Goal: Task Accomplishment & Management: Complete application form

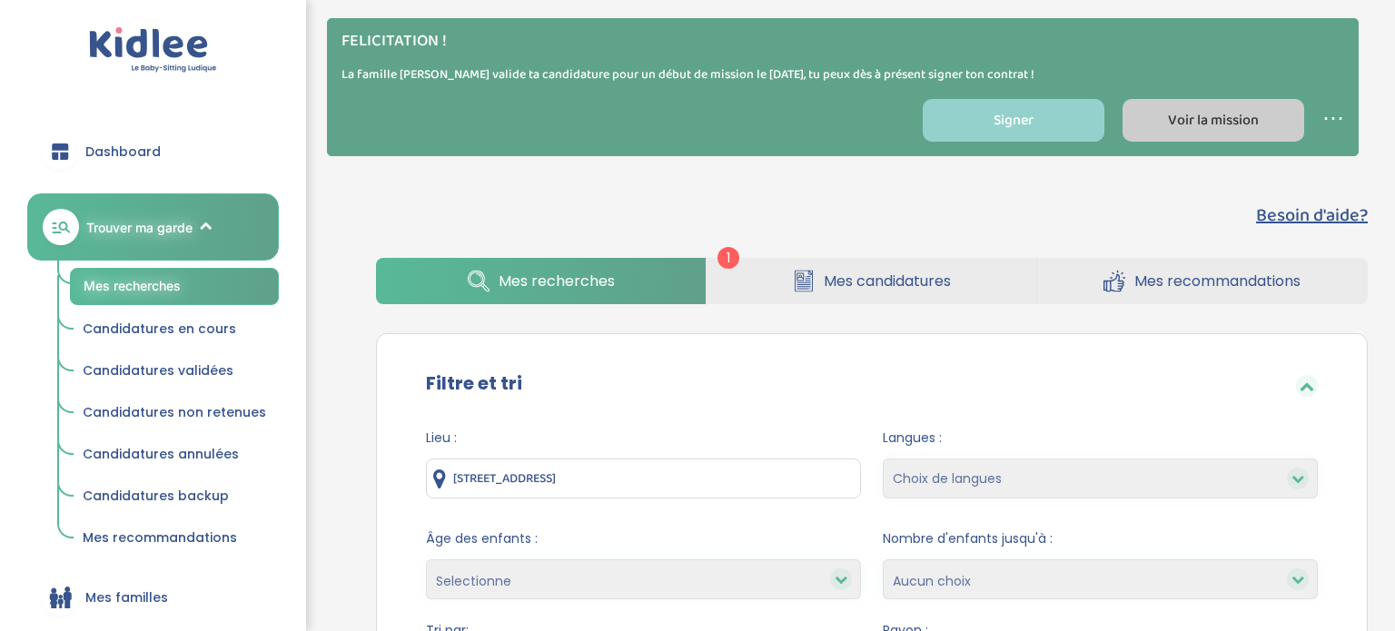
click at [1250, 130] on span "Voir la mission" at bounding box center [1213, 120] width 91 height 23
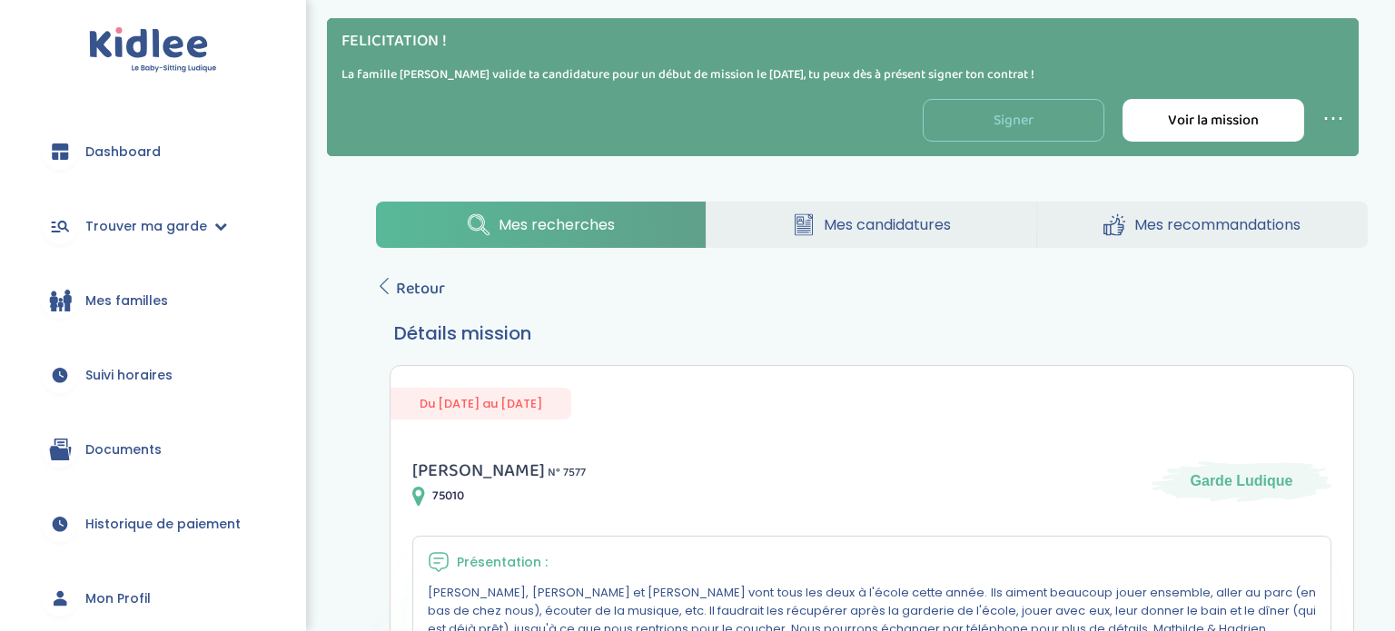
click at [1055, 109] on link "Signer" at bounding box center [1014, 120] width 182 height 43
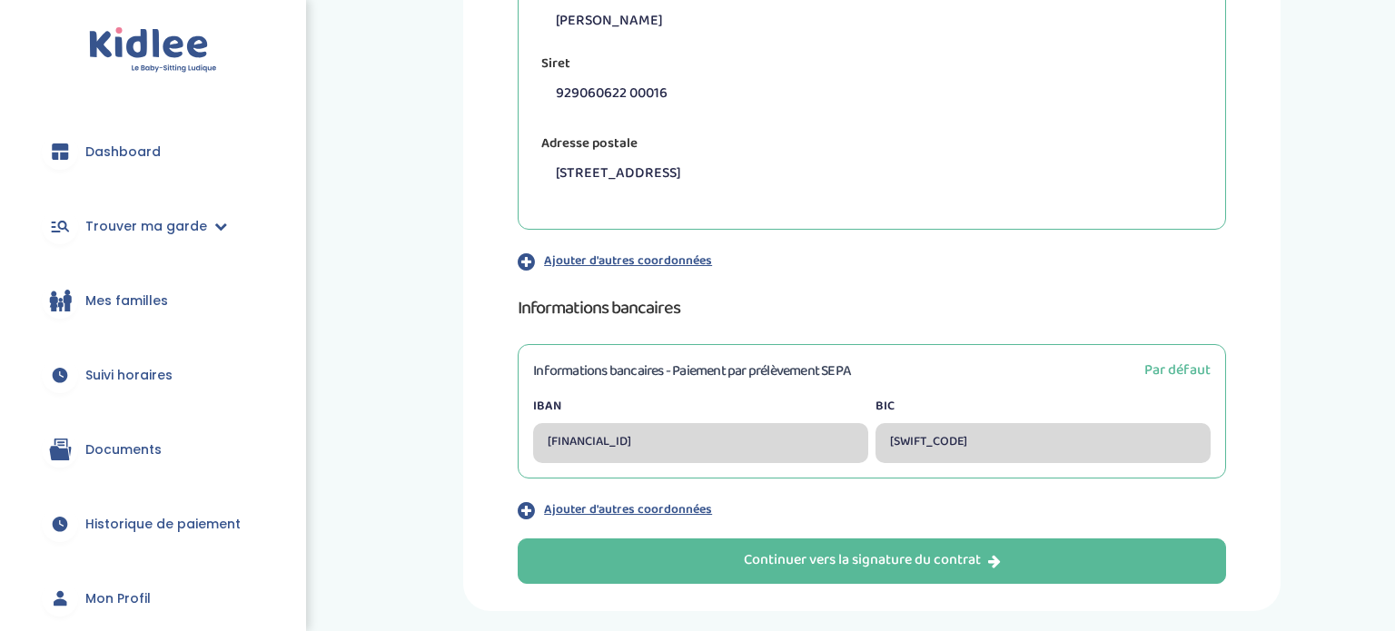
scroll to position [600, 0]
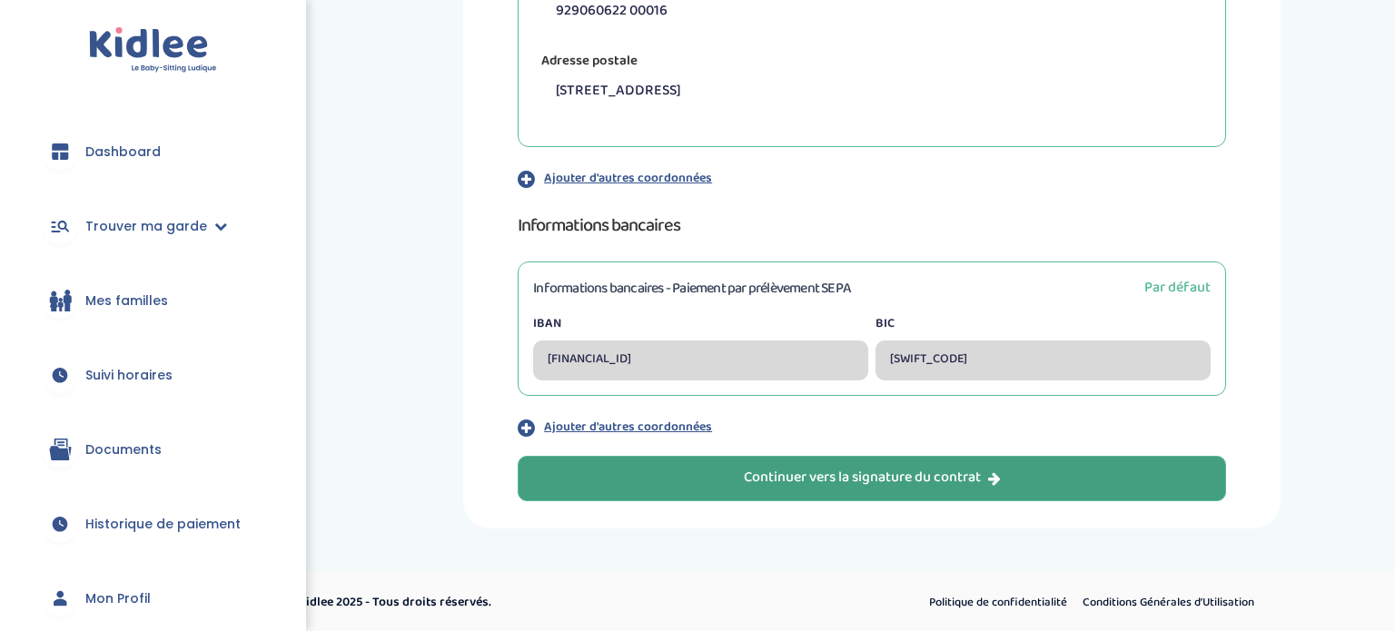
click at [601, 470] on button "Continuer vers la signature du contrat" at bounding box center [872, 478] width 709 height 45
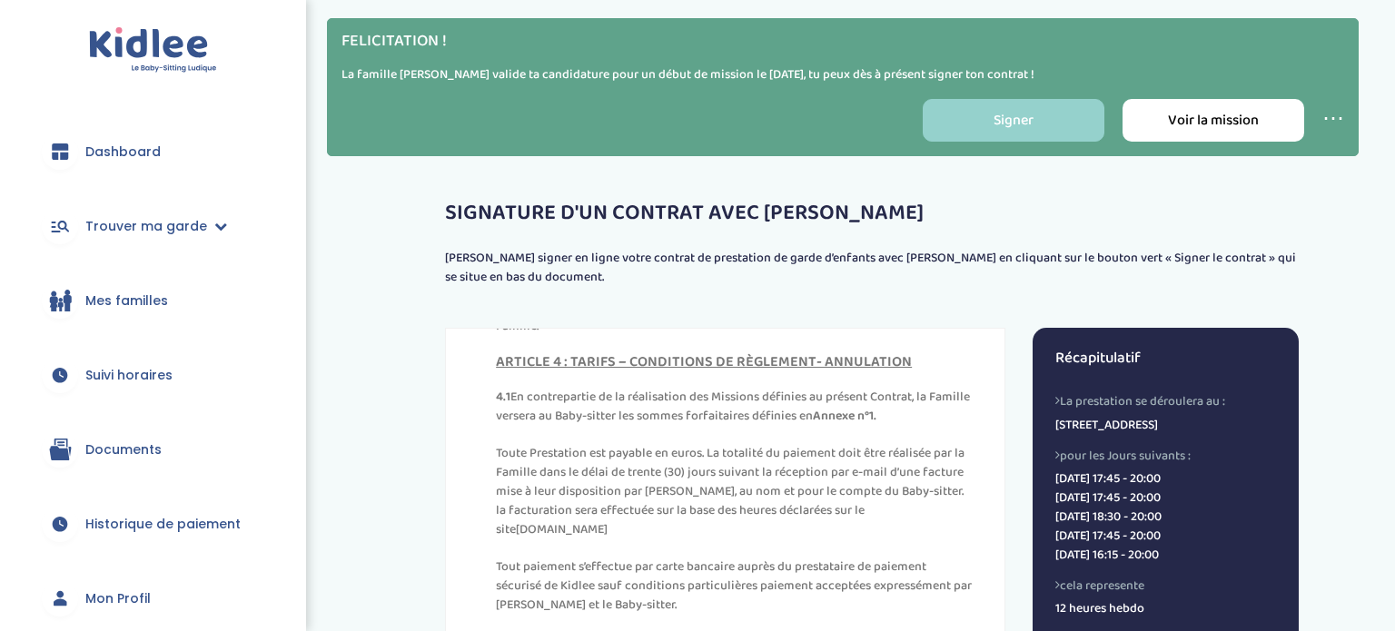
scroll to position [2814, 0]
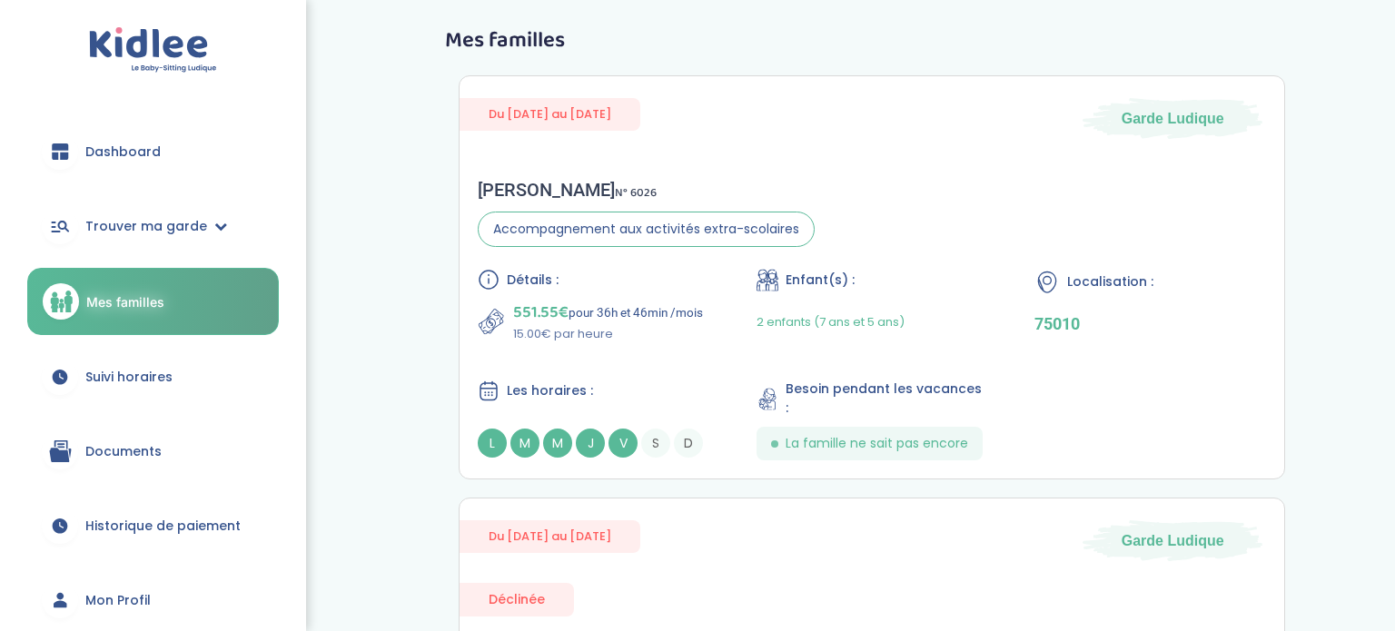
scroll to position [73, 0]
click at [778, 124] on div "Du [DATE] au [DATE] Garde Ludique" at bounding box center [872, 106] width 825 height 63
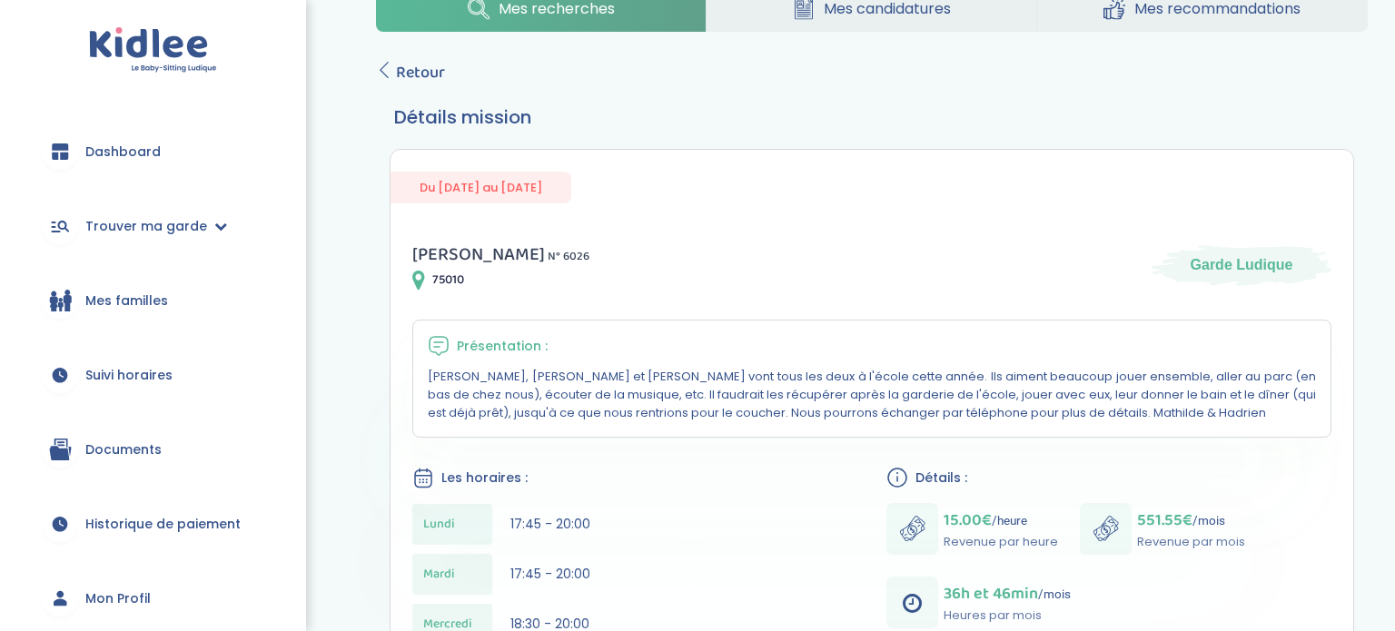
scroll to position [56, 0]
